Goal: Task Accomplishment & Management: Use online tool/utility

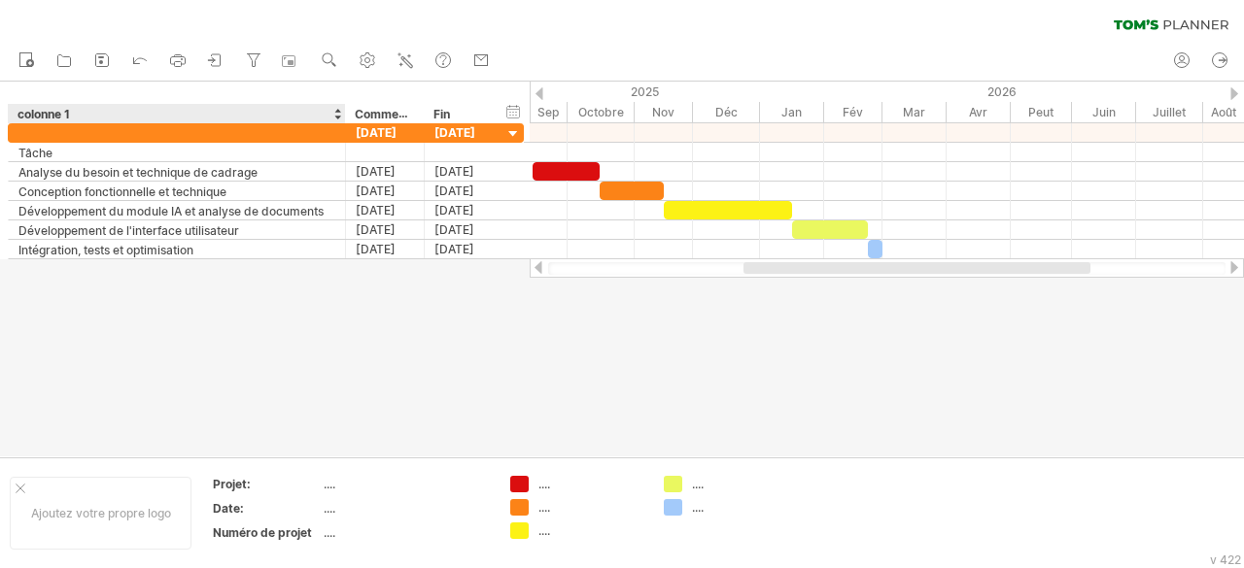
click at [155, 109] on div "colonne 1" at bounding box center [175, 113] width 317 height 19
click at [76, 110] on div "colonne 1" at bounding box center [175, 113] width 317 height 19
click at [76, 110] on input "********" at bounding box center [175, 113] width 317 height 19
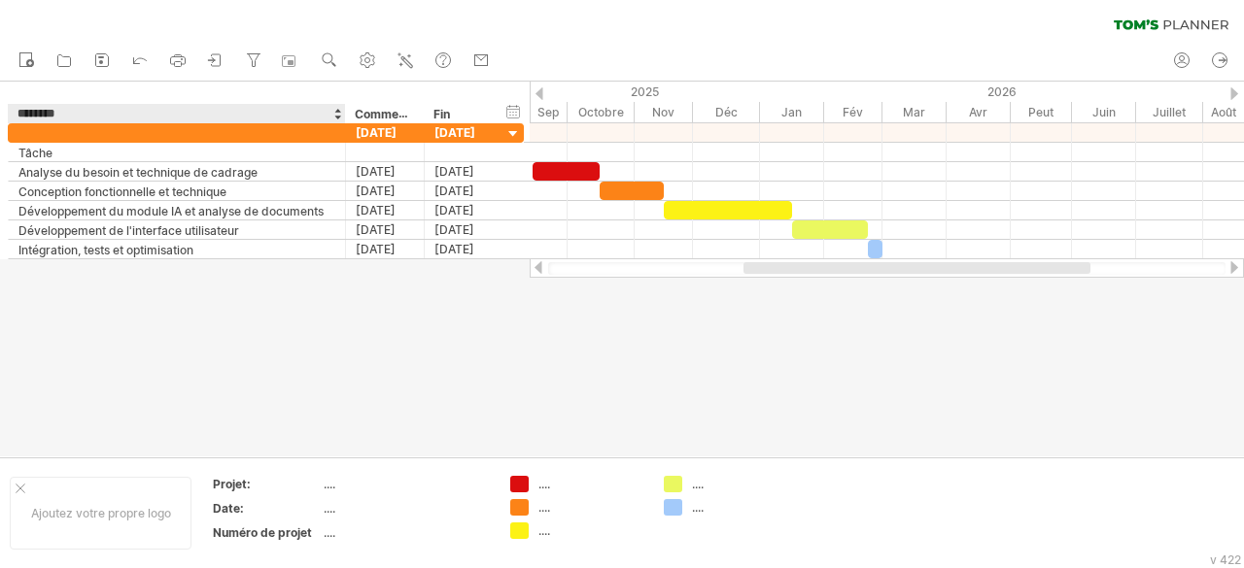
click at [76, 110] on input "********" at bounding box center [175, 113] width 317 height 19
paste input "*******"
type input "**********"
click at [391, 110] on font "Commencer" at bounding box center [389, 114] width 69 height 16
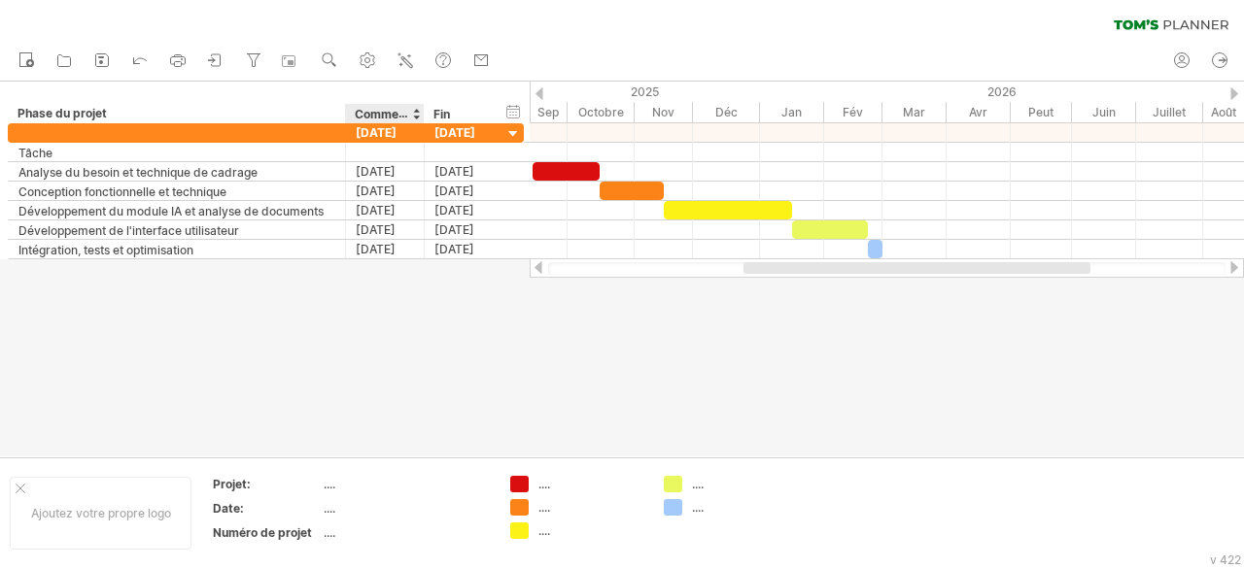
click at [388, 111] on font "Commencer" at bounding box center [389, 114] width 69 height 16
click at [379, 112] on font "Commencer" at bounding box center [389, 114] width 69 height 16
click at [390, 107] on font "Commencer" at bounding box center [389, 114] width 69 height 16
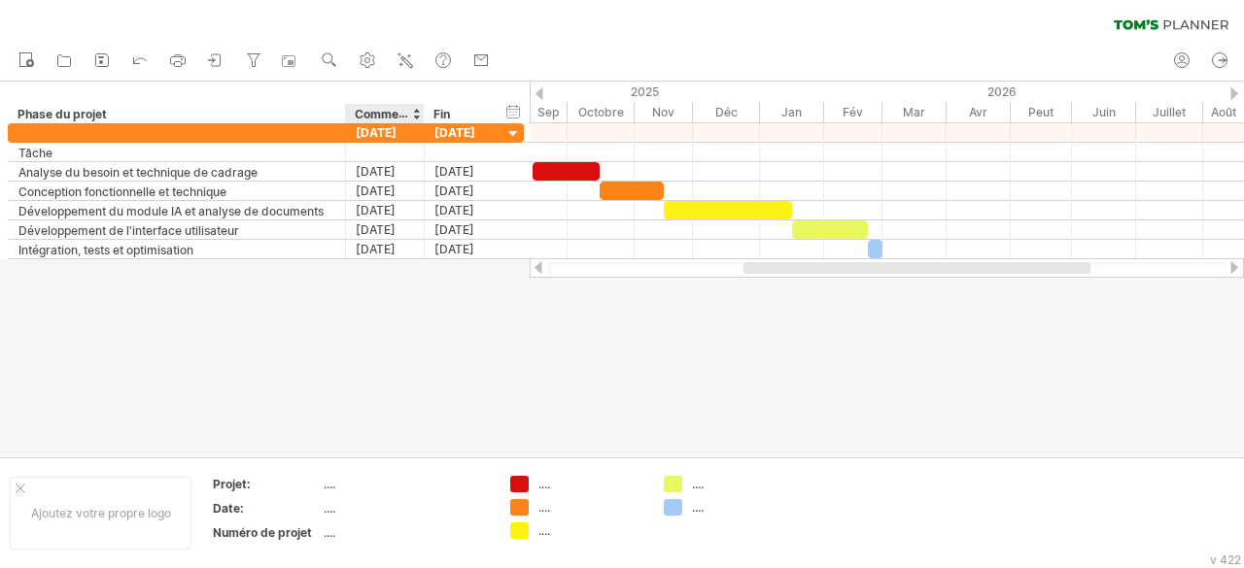
click at [390, 107] on font "Commencer" at bounding box center [389, 114] width 69 height 16
click at [440, 112] on font "Fin" at bounding box center [441, 114] width 17 height 15
click at [230, 113] on div "Phase du projet" at bounding box center [175, 113] width 317 height 19
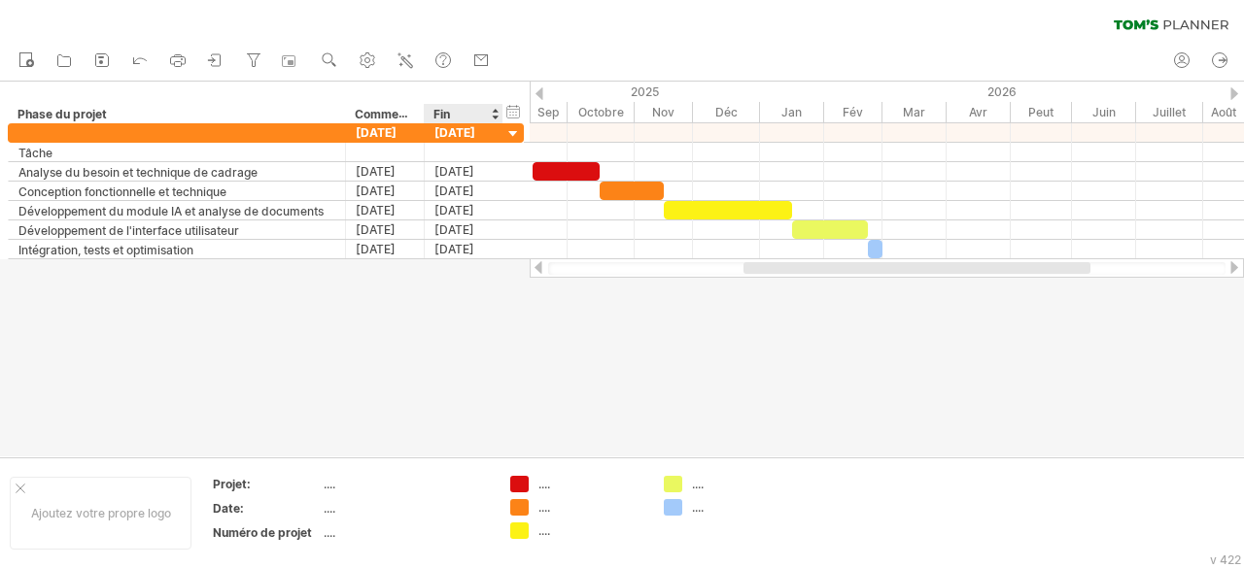
click at [453, 401] on div at bounding box center [622, 269] width 1244 height 375
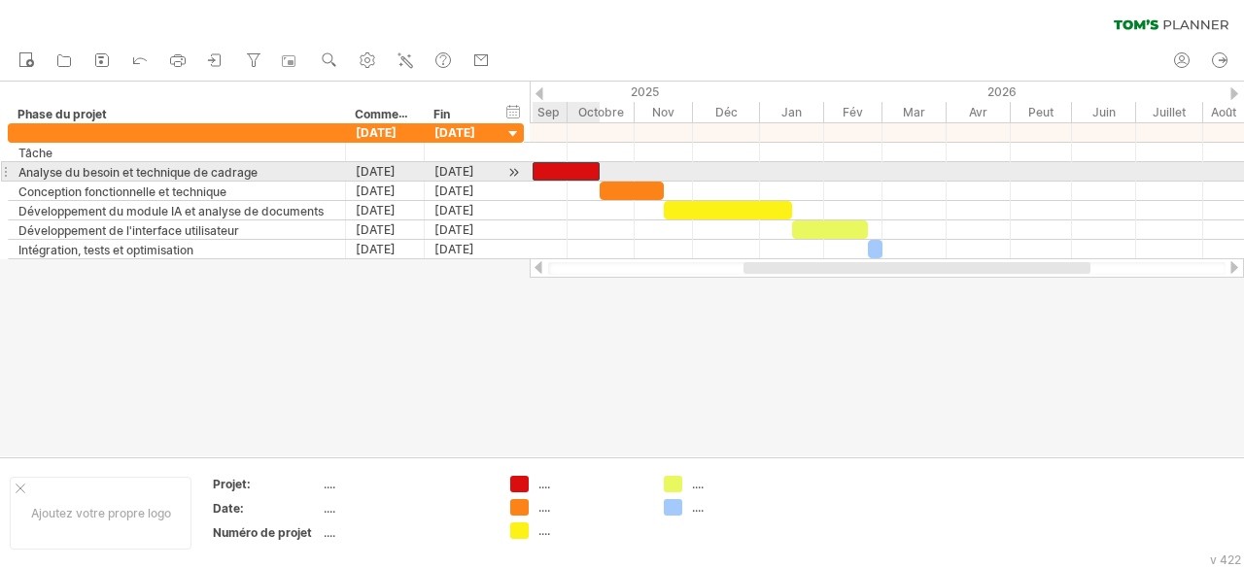
click at [575, 174] on div at bounding box center [566, 171] width 67 height 18
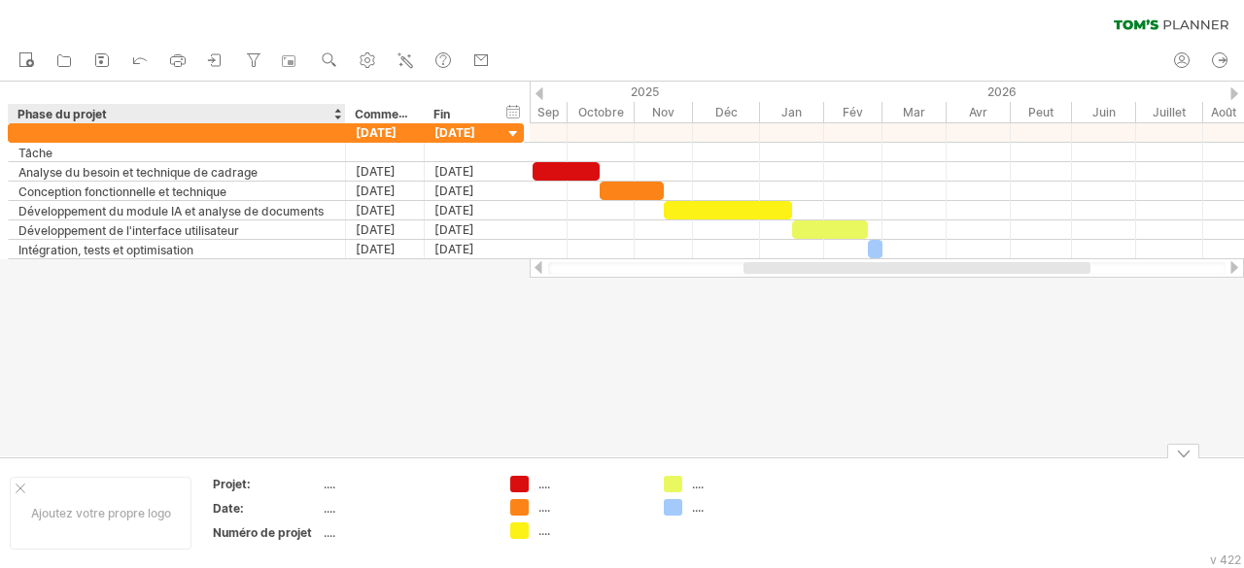
click at [321, 490] on table "Projet: .... Date: .... Numéro de projet ...." at bounding box center [351, 512] width 280 height 75
click at [142, 506] on font "Ajoutez votre propre logo" at bounding box center [101, 513] width 140 height 15
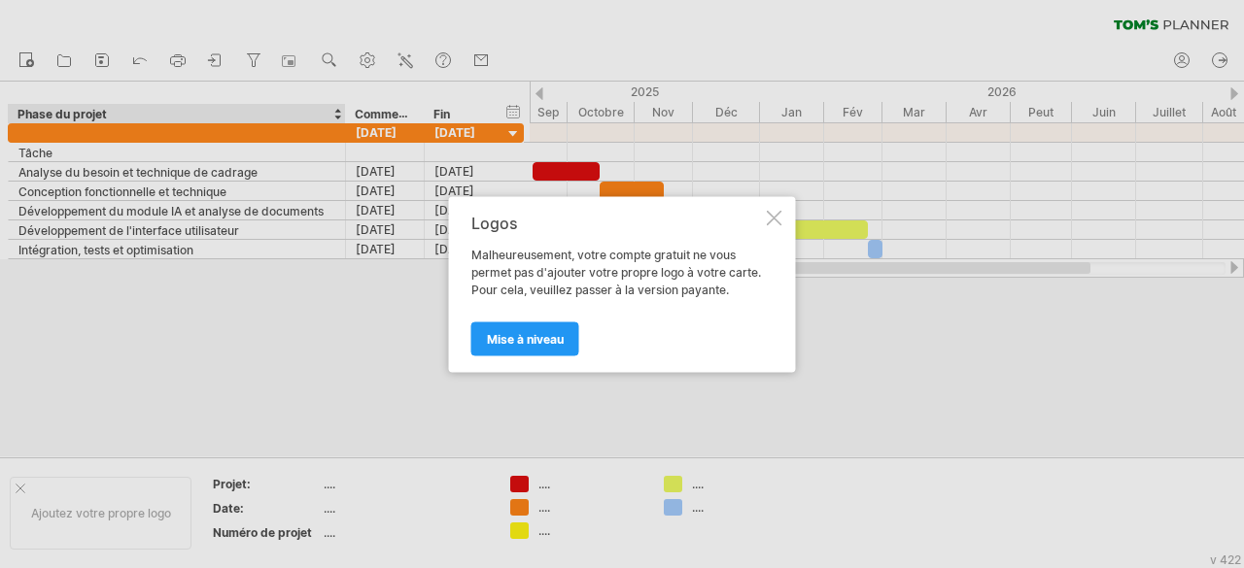
click at [768, 217] on div at bounding box center [775, 218] width 16 height 16
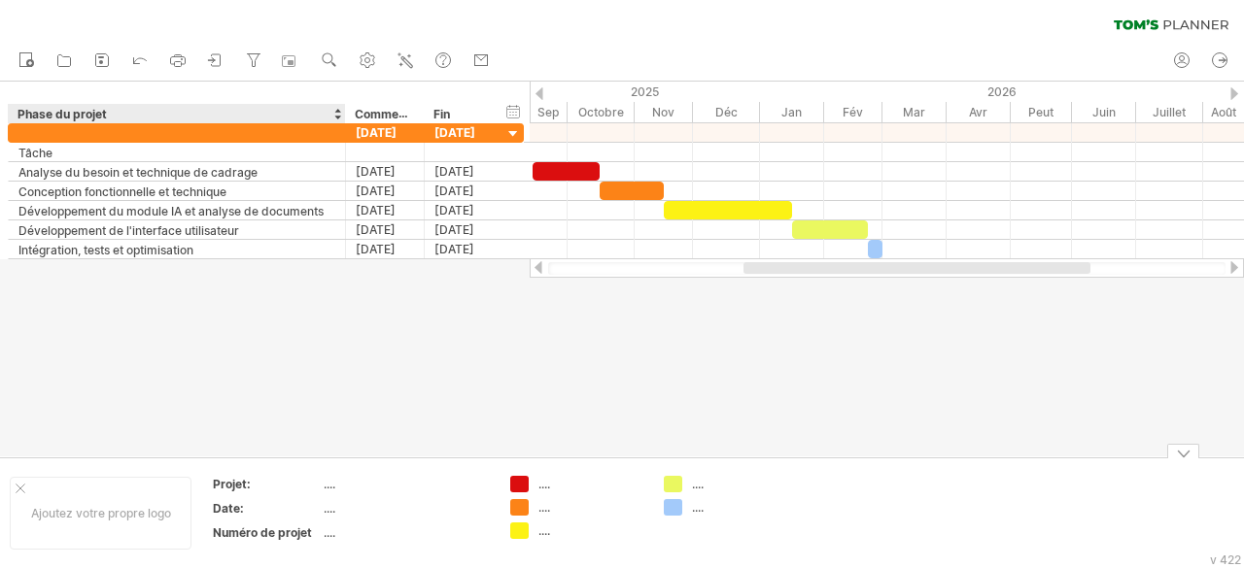
click at [332, 495] on td "...." at bounding box center [406, 487] width 165 height 22
type input "**********"
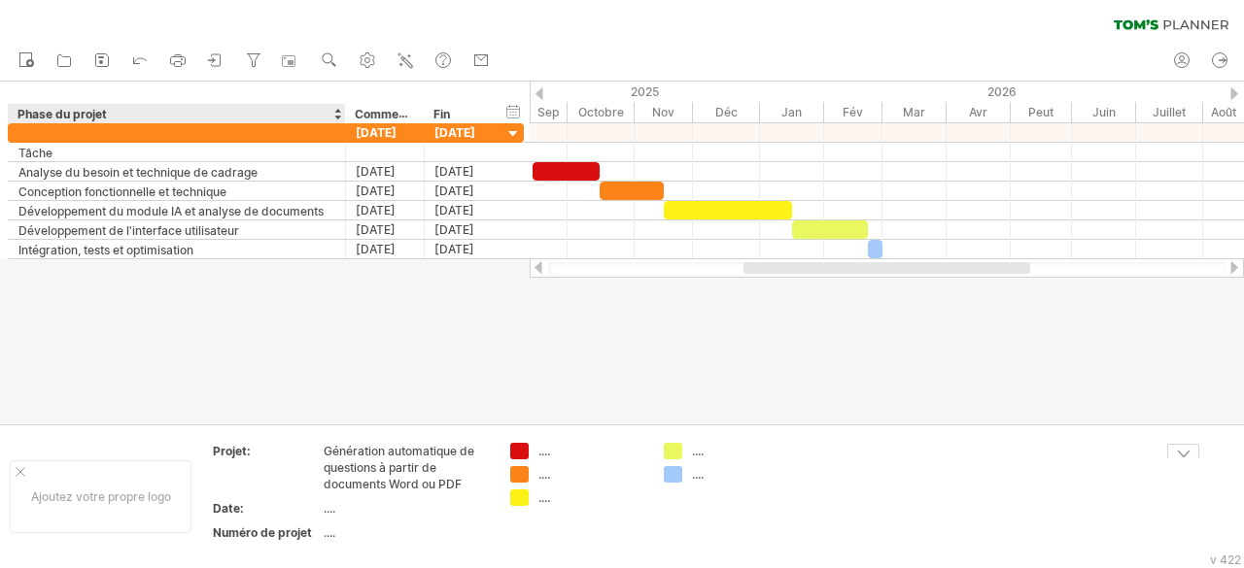
click at [327, 510] on font "...." at bounding box center [330, 508] width 12 height 15
click at [320, 508] on th "Date:" at bounding box center [267, 511] width 109 height 22
click at [322, 505] on table "Projet: Génération automatique de questions à partir de documents Word ou PDF D…" at bounding box center [351, 496] width 280 height 108
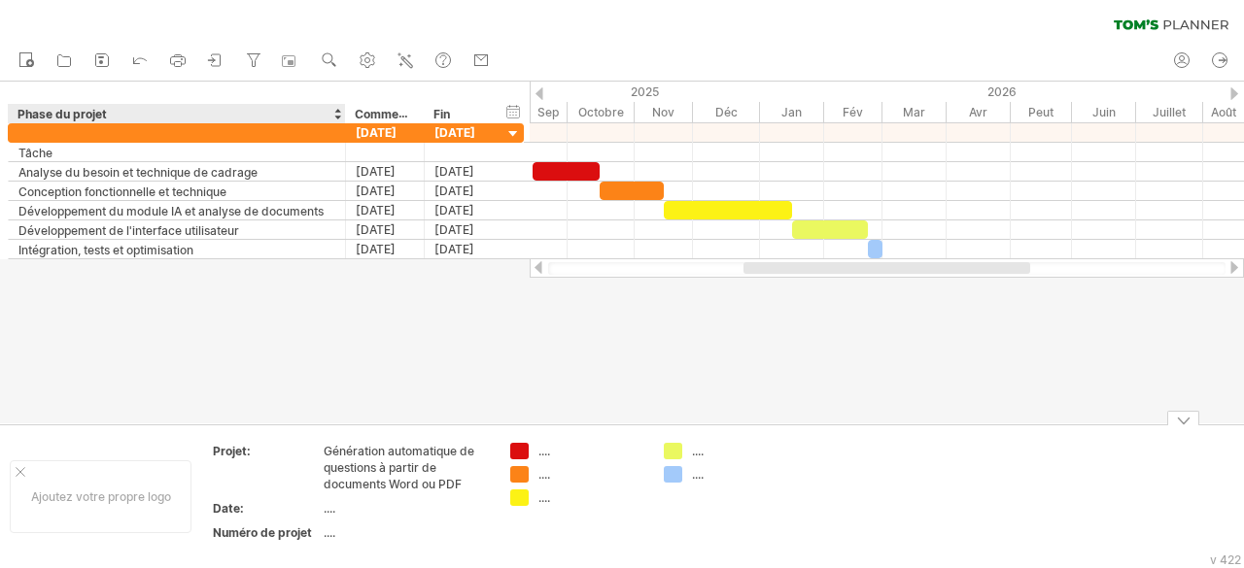
click at [333, 507] on font "...." at bounding box center [330, 508] width 12 height 15
click at [328, 508] on font "...." at bounding box center [330, 508] width 12 height 15
click at [302, 505] on div "Date:" at bounding box center [266, 508] width 107 height 17
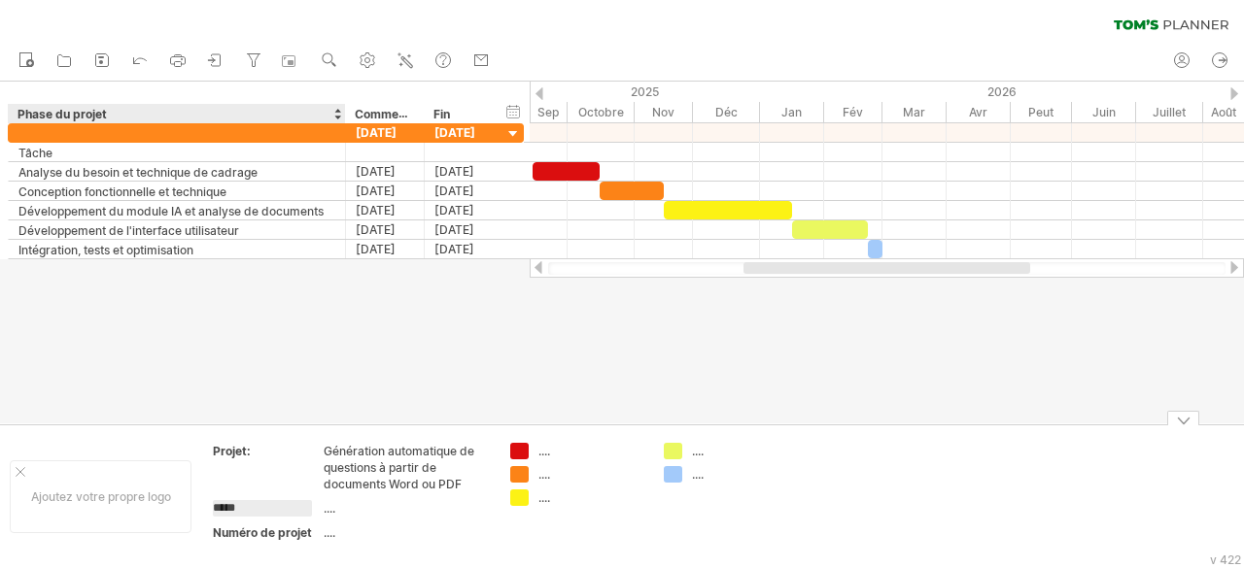
type input "**********"
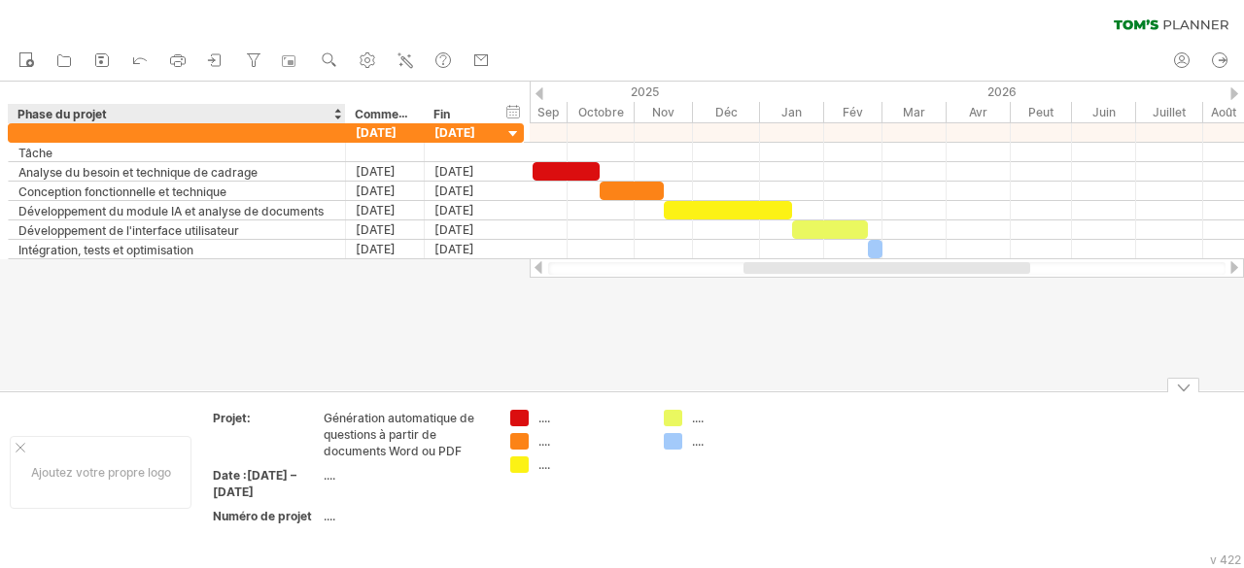
click at [249, 484] on div "Date :[DATE] – [DATE]" at bounding box center [266, 483] width 107 height 33
type input "******"
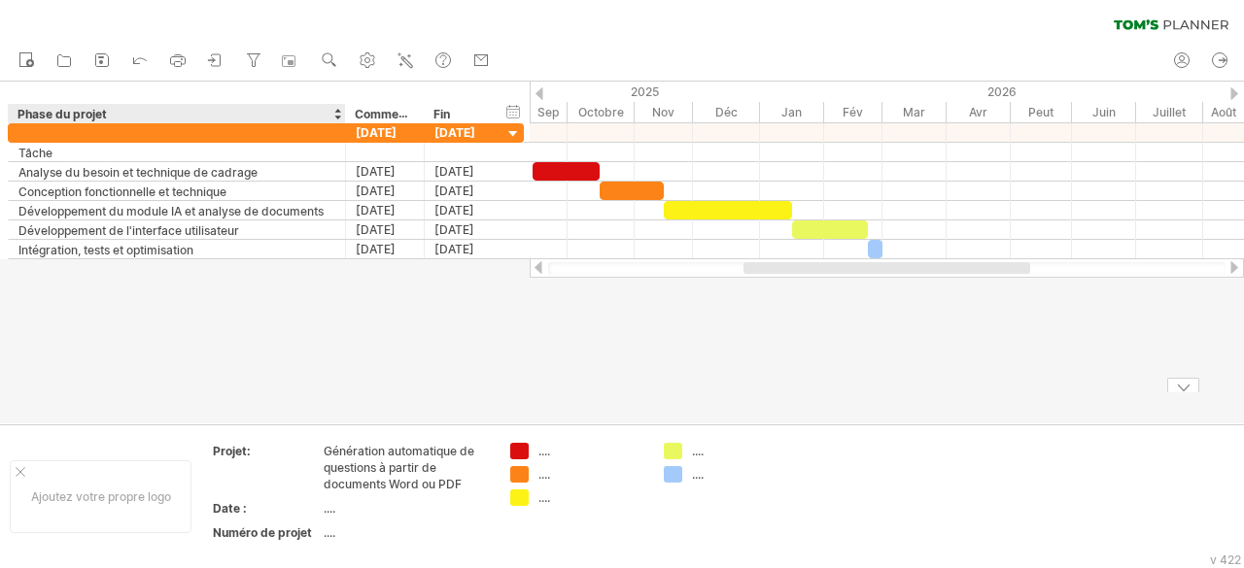
click at [326, 469] on tbody "Projet: Génération automatique de questions à partir de documents Word ou PDF D…" at bounding box center [351, 496] width 276 height 104
click at [328, 506] on div "...." at bounding box center [405, 508] width 163 height 17
type input "**********"
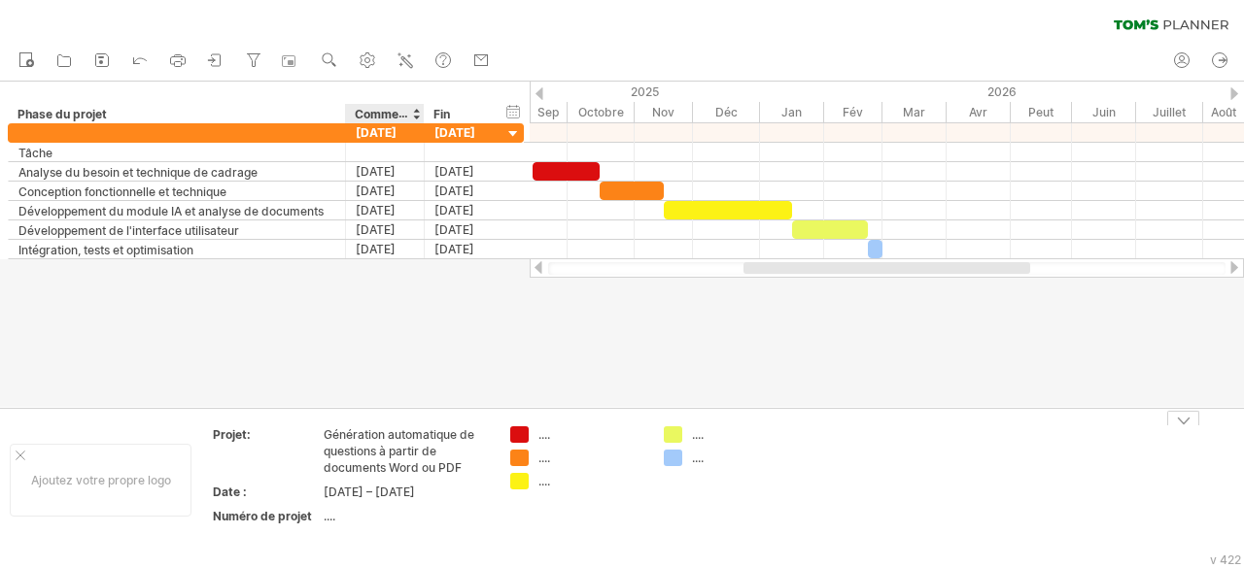
click at [356, 531] on td "...." at bounding box center [406, 519] width 165 height 22
click at [332, 524] on font "...." at bounding box center [330, 516] width 12 height 15
click at [330, 524] on font "...." at bounding box center [330, 516] width 12 height 15
click at [325, 524] on font "...." at bounding box center [330, 516] width 12 height 15
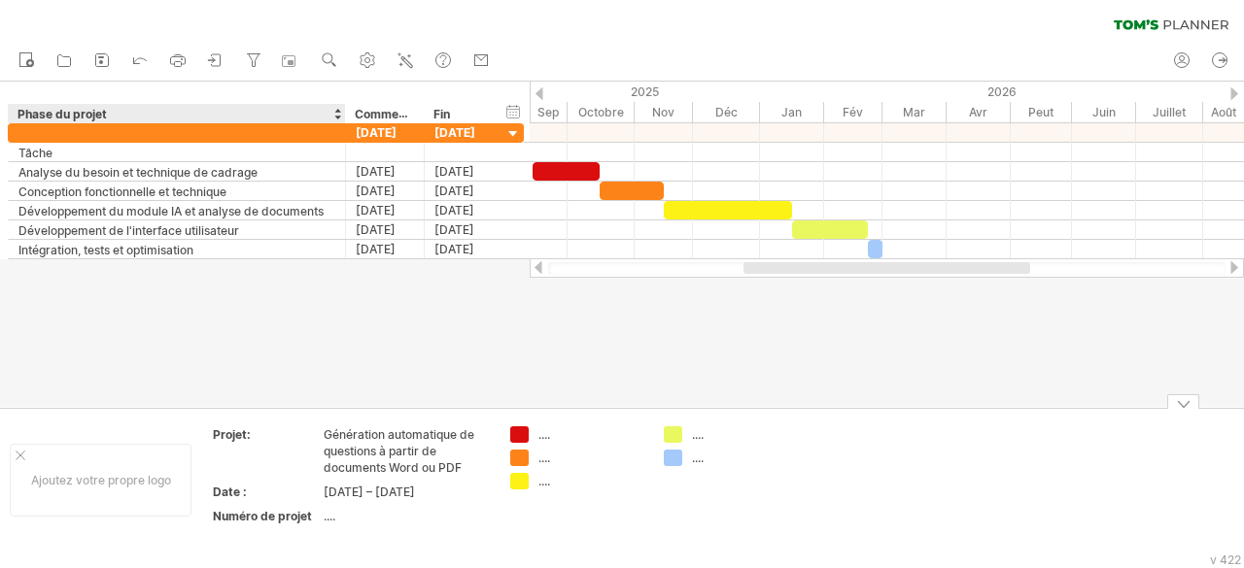
click at [286, 525] on div "Numéro de projet" at bounding box center [266, 516] width 107 height 17
click at [326, 524] on font "...." at bounding box center [330, 516] width 12 height 15
click at [330, 524] on font "...." at bounding box center [330, 516] width 12 height 15
click at [332, 524] on font "...." at bounding box center [330, 516] width 12 height 15
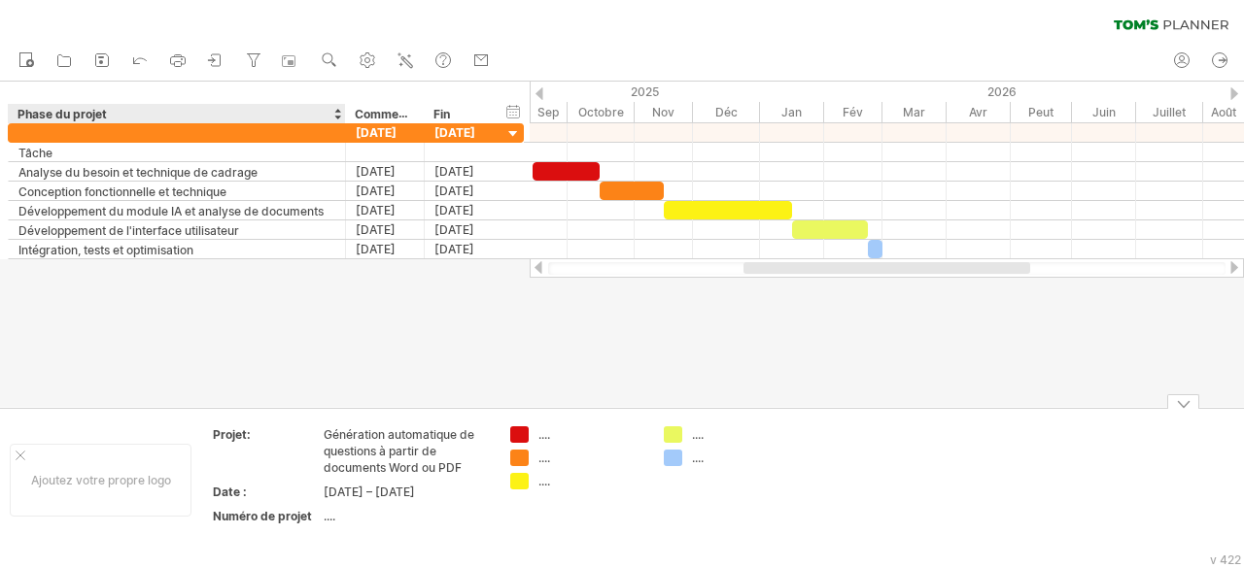
click at [326, 524] on font "...." at bounding box center [330, 516] width 12 height 15
click at [126, 483] on font "Ajoutez votre propre logo" at bounding box center [101, 480] width 140 height 15
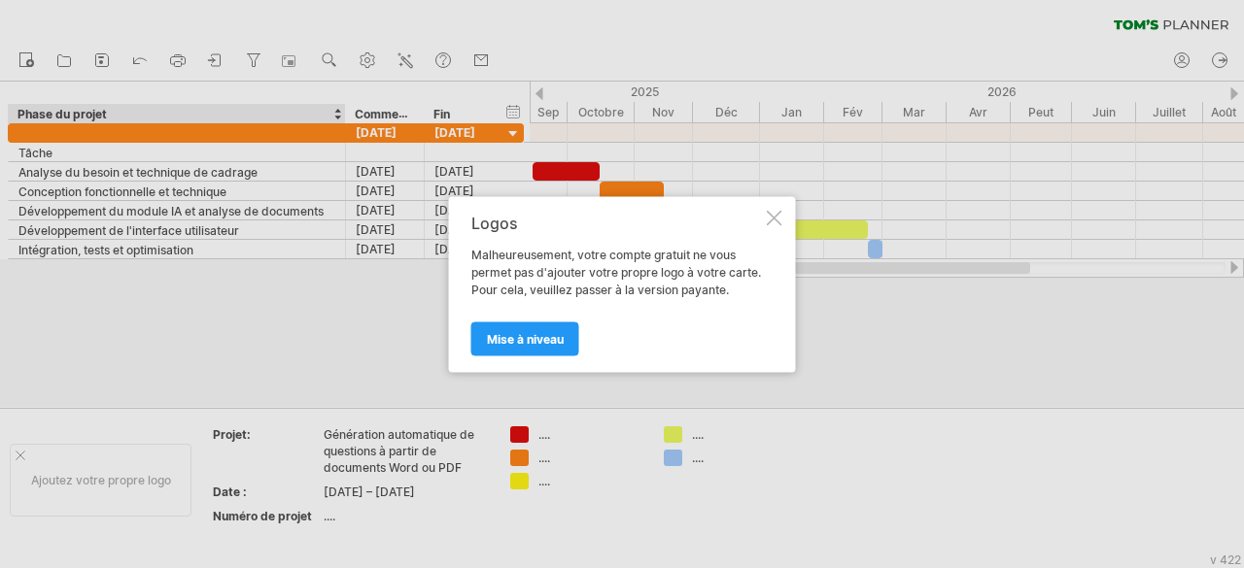
click at [770, 218] on div at bounding box center [775, 218] width 16 height 16
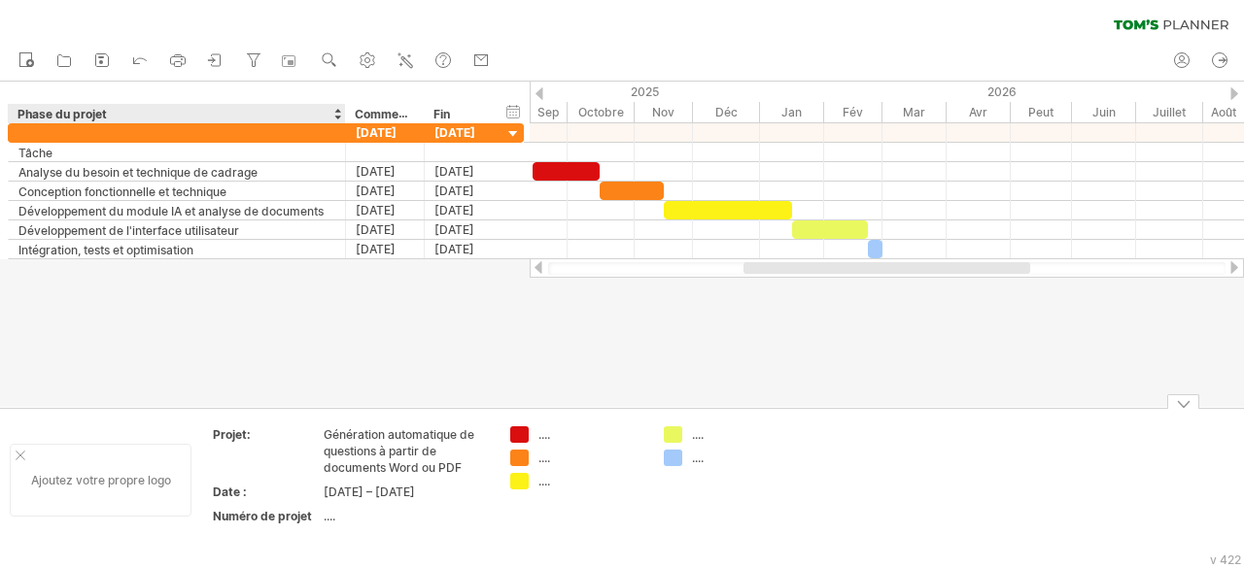
click at [17, 461] on div at bounding box center [21, 456] width 10 height 10
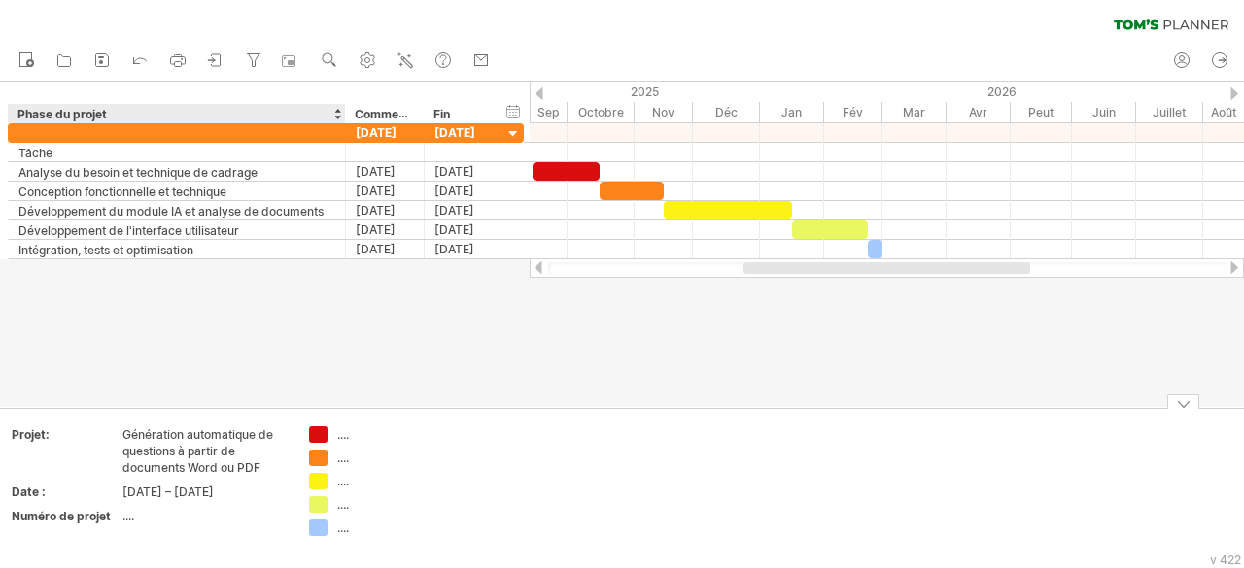
drag, startPoint x: 130, startPoint y: 526, endPoint x: 124, endPoint y: 537, distance: 13.0
click at [124, 524] on font "...." at bounding box center [128, 516] width 12 height 15
click at [123, 524] on font "...." at bounding box center [128, 516] width 12 height 15
drag, startPoint x: 116, startPoint y: 531, endPoint x: 99, endPoint y: 533, distance: 16.6
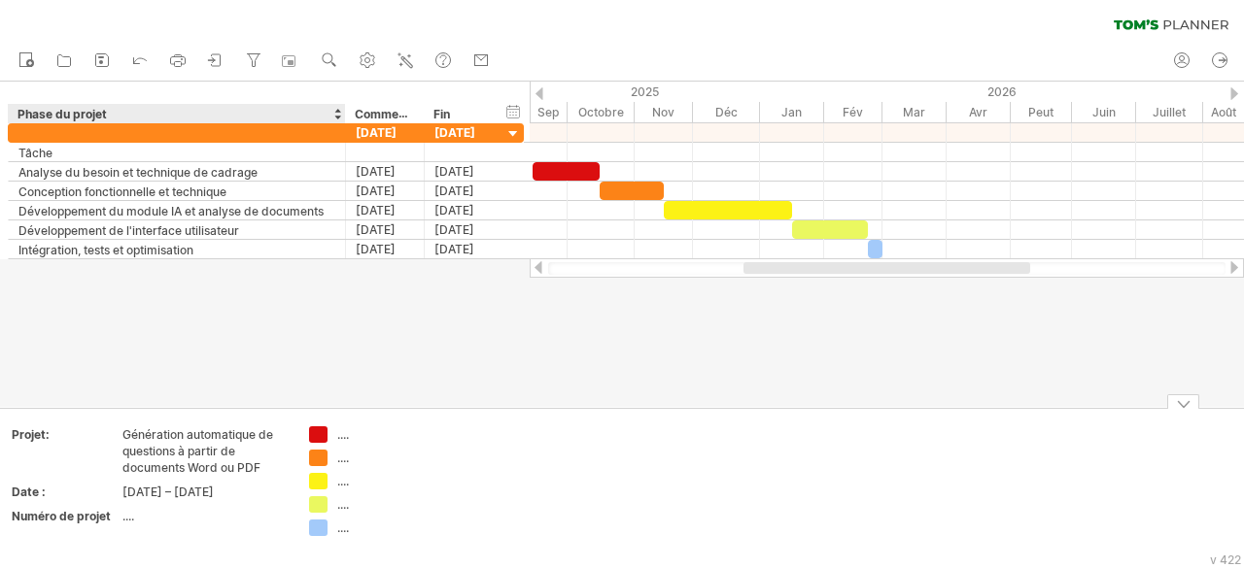
click at [99, 525] on div "Numéro de projet" at bounding box center [65, 516] width 107 height 17
click at [99, 525] on input "**********" at bounding box center [61, 516] width 99 height 17
click at [123, 524] on font "...." at bounding box center [128, 516] width 12 height 15
click at [104, 524] on font "Numéro de projet" at bounding box center [61, 516] width 99 height 15
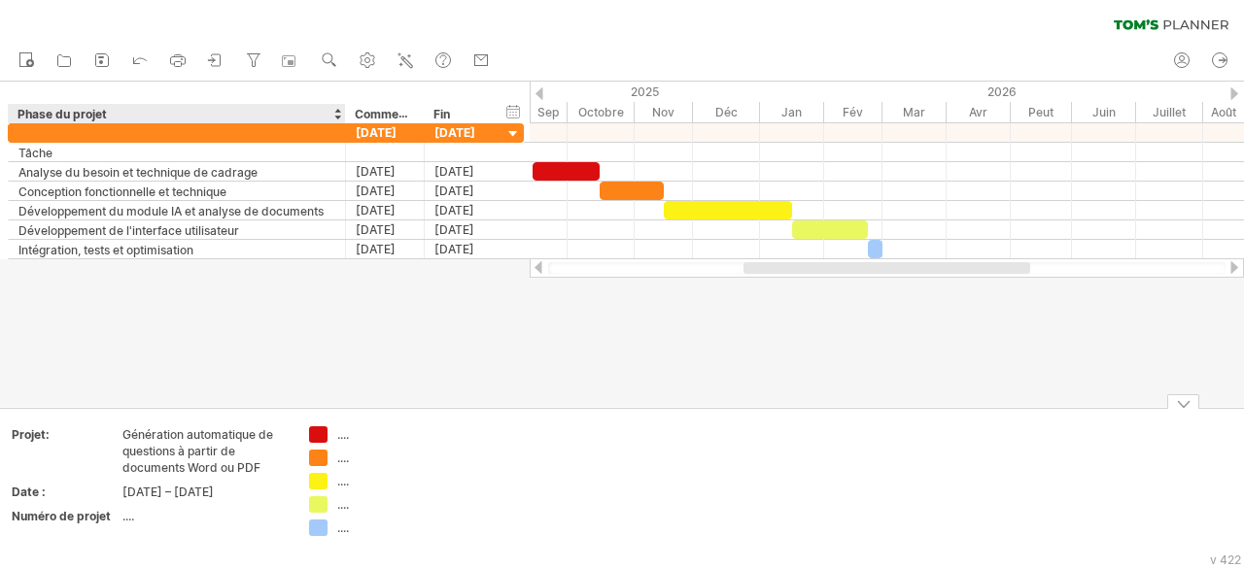
click at [104, 524] on font "Numéro de projet" at bounding box center [61, 516] width 99 height 15
click at [121, 528] on tr "Numéro de projet ...." at bounding box center [150, 520] width 276 height 22
click at [122, 524] on font "...." at bounding box center [128, 516] width 12 height 15
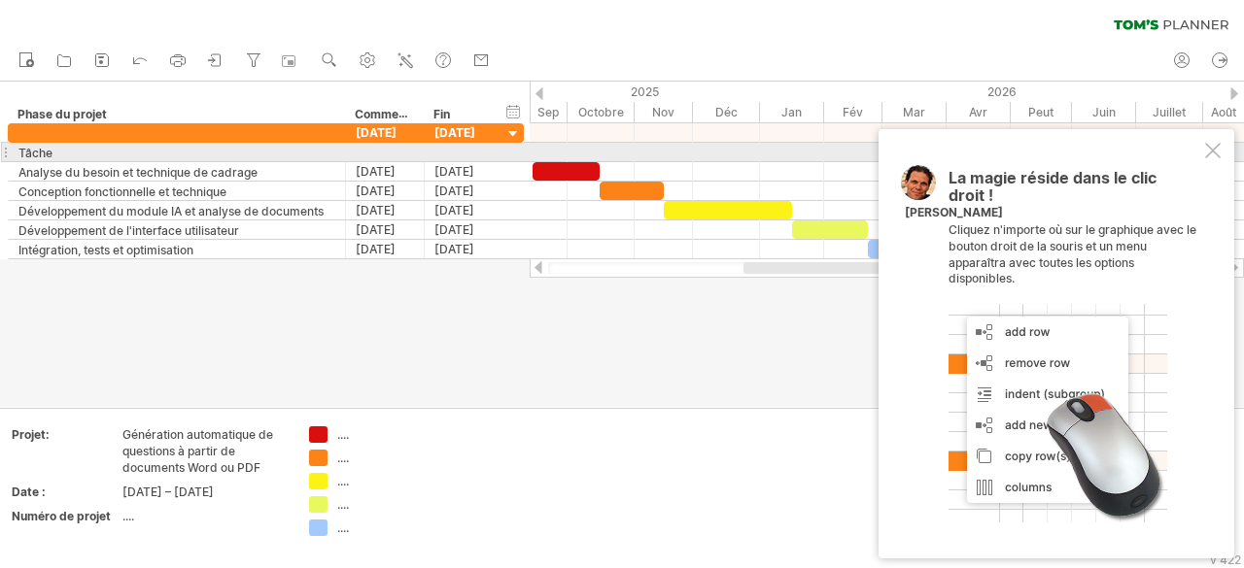
click at [1209, 151] on div at bounding box center [1213, 151] width 16 height 16
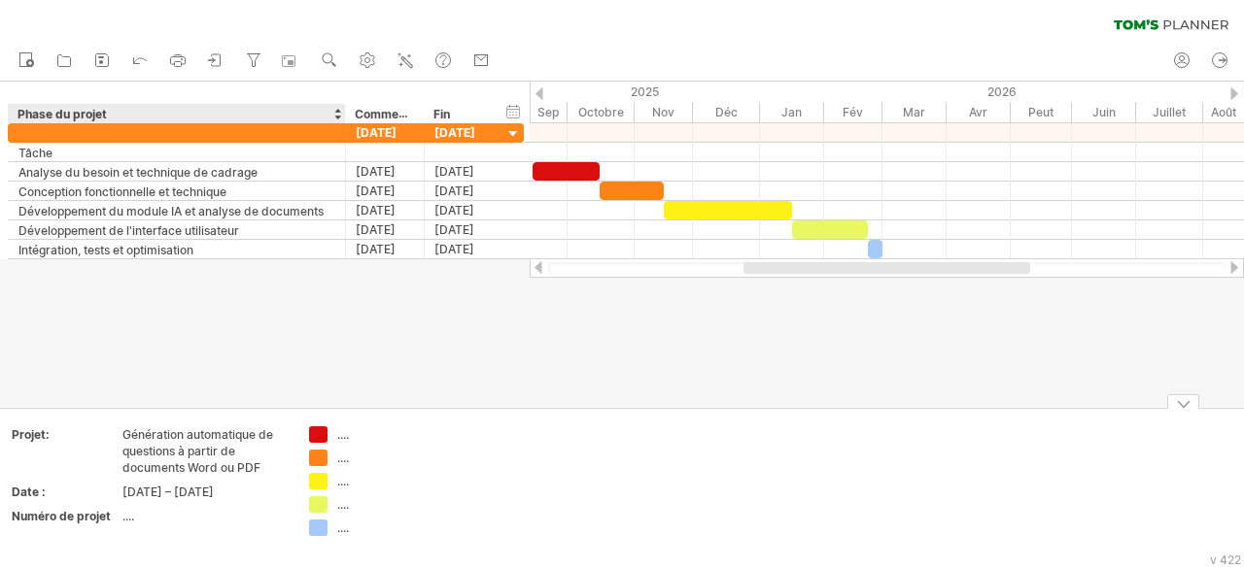
drag, startPoint x: 313, startPoint y: 497, endPoint x: 260, endPoint y: 614, distance: 128.8
drag, startPoint x: 260, startPoint y: 614, endPoint x: 150, endPoint y: 538, distance: 134.2
click at [150, 525] on div "...." at bounding box center [203, 516] width 163 height 17
click at [150, 525] on input "text" at bounding box center [199, 516] width 155 height 17
click at [129, 524] on font "...." at bounding box center [128, 516] width 12 height 15
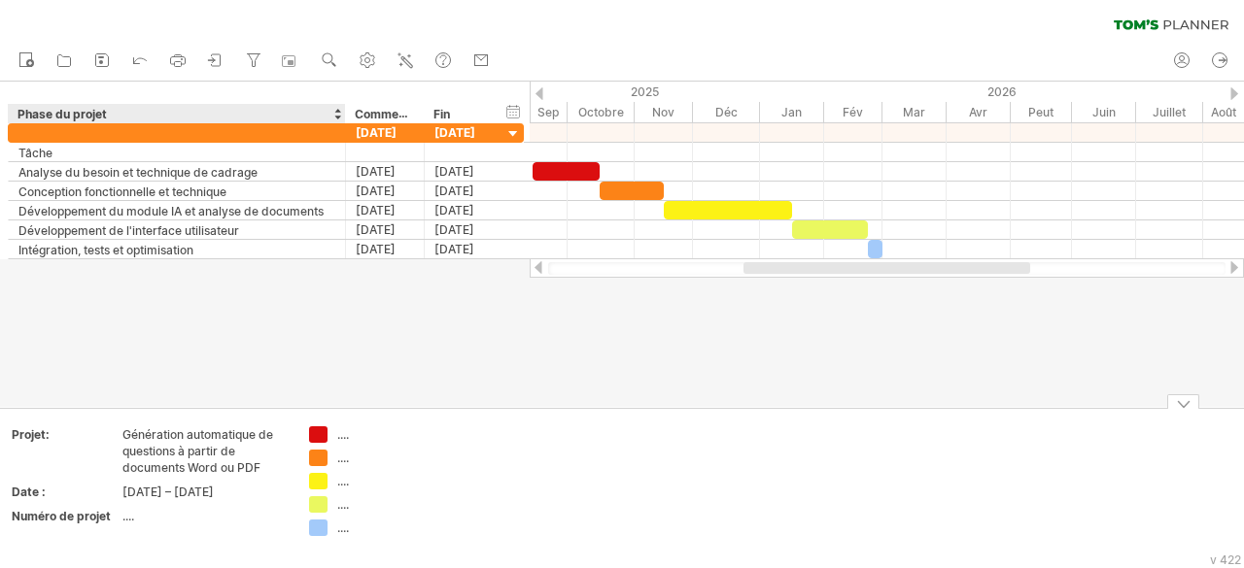
click at [119, 529] on th "Numéro de projet" at bounding box center [66, 519] width 109 height 22
click at [122, 524] on font "...." at bounding box center [128, 516] width 12 height 15
click at [128, 524] on font "...." at bounding box center [128, 516] width 12 height 15
click at [122, 524] on font "...." at bounding box center [128, 516] width 12 height 15
click at [132, 524] on font "...." at bounding box center [128, 516] width 12 height 15
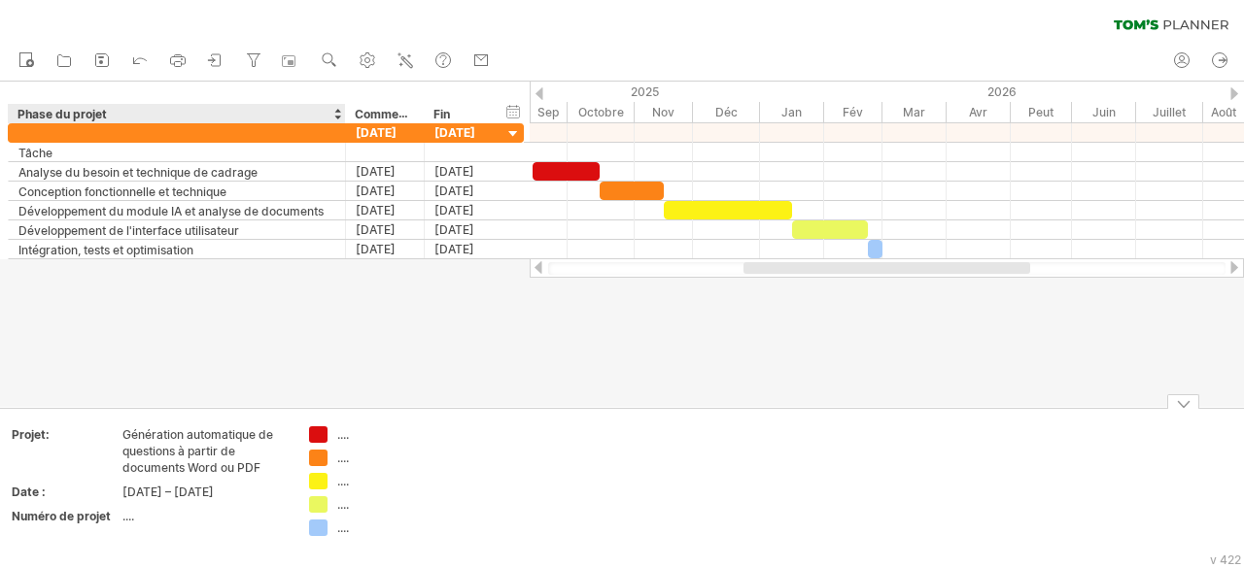
click at [132, 524] on font "...." at bounding box center [128, 516] width 12 height 15
click at [128, 524] on font "...." at bounding box center [128, 516] width 12 height 15
click at [125, 524] on font "...." at bounding box center [128, 516] width 12 height 15
click at [127, 524] on font "...." at bounding box center [128, 516] width 12 height 15
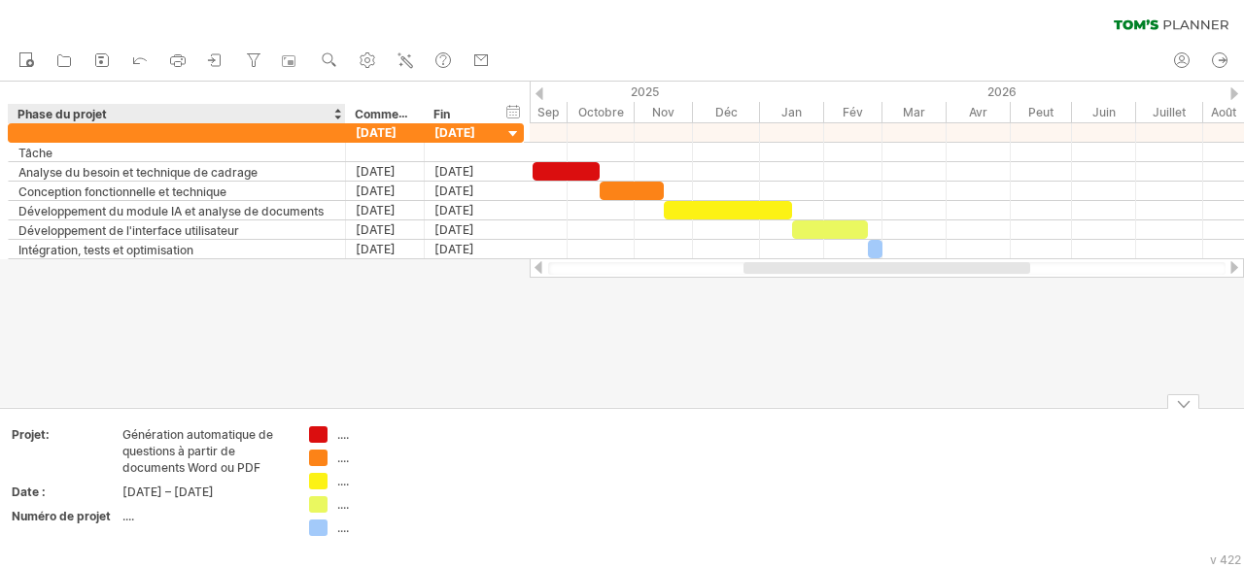
click at [127, 524] on font "...." at bounding box center [128, 516] width 12 height 15
click at [128, 524] on font "...." at bounding box center [128, 516] width 12 height 15
click at [123, 524] on font "...." at bounding box center [128, 516] width 12 height 15
click at [93, 524] on font "Numéro de projet" at bounding box center [61, 516] width 99 height 15
click at [70, 524] on font "Numéro de projet" at bounding box center [61, 516] width 99 height 15
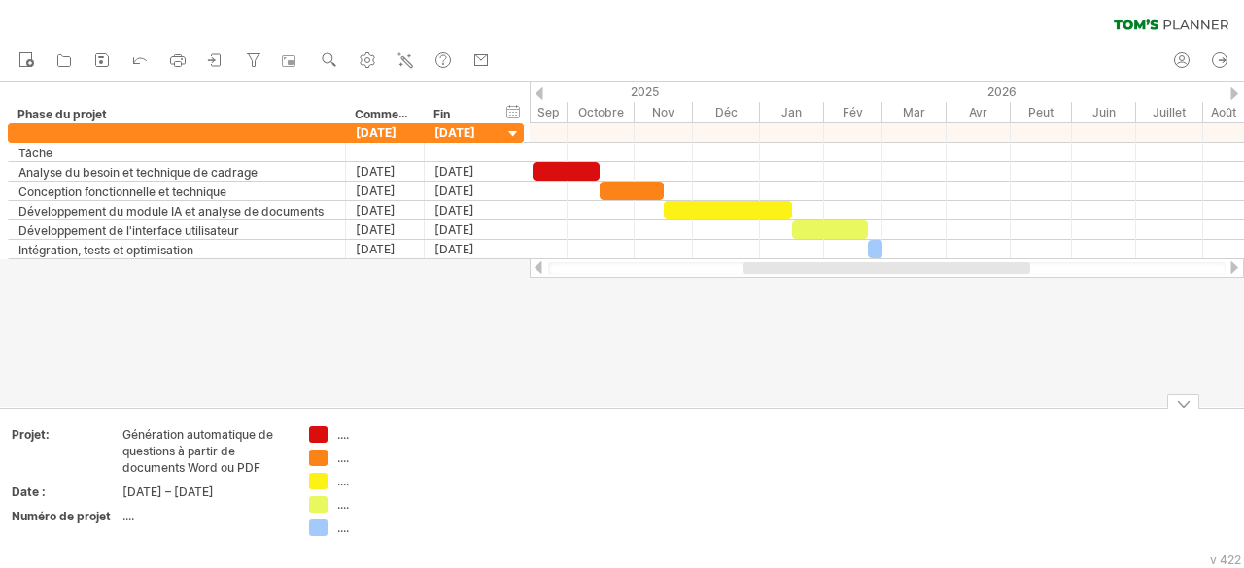
click at [1172, 399] on div at bounding box center [1183, 402] width 32 height 15
click at [126, 524] on font "...." at bounding box center [128, 516] width 12 height 15
click at [122, 524] on font "...." at bounding box center [128, 516] width 12 height 15
click at [96, 524] on font "Numéro de projet" at bounding box center [61, 516] width 99 height 15
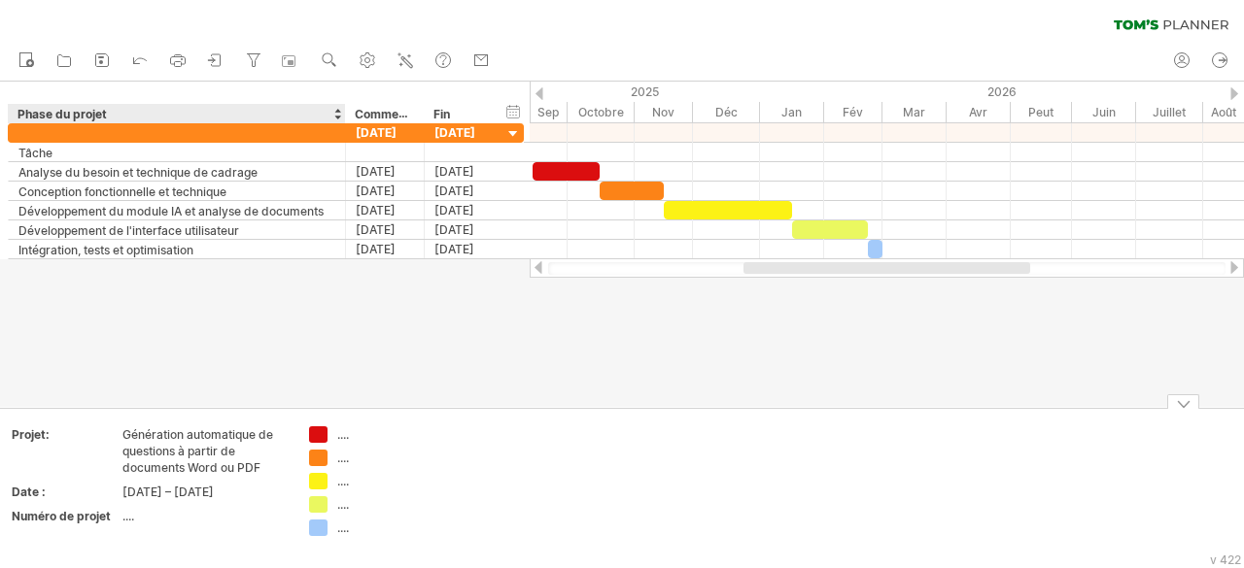
click at [124, 524] on font "...." at bounding box center [128, 516] width 12 height 15
click at [135, 525] on div "...." at bounding box center [203, 516] width 163 height 17
type input "**********"
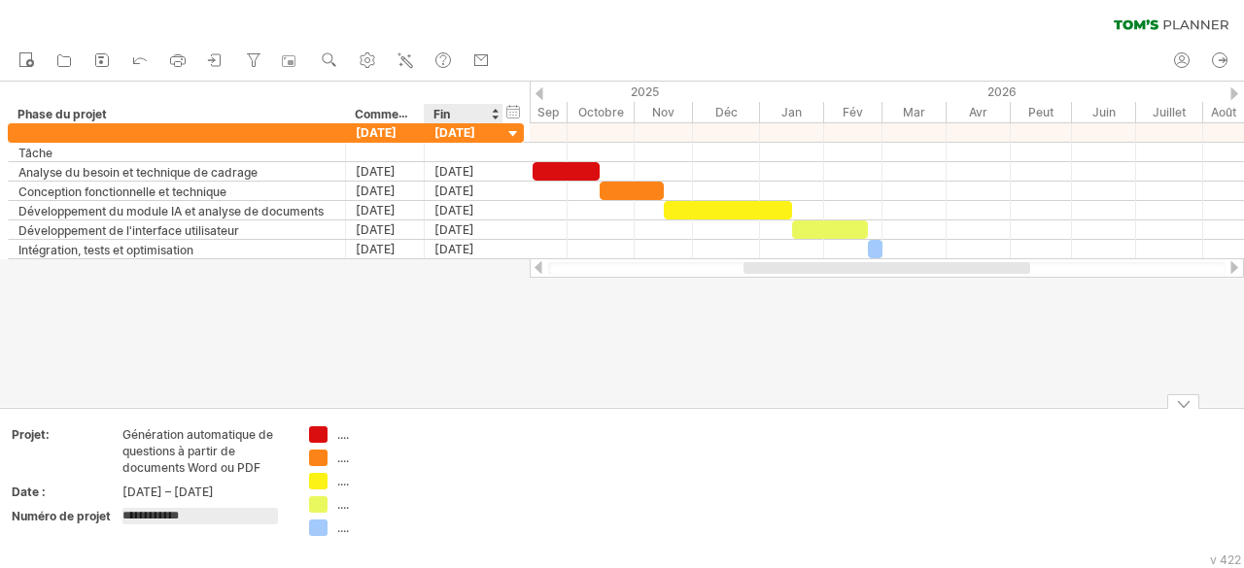
click at [429, 529] on div "...." at bounding box center [390, 528] width 106 height 17
